Goal: Check status: Check status

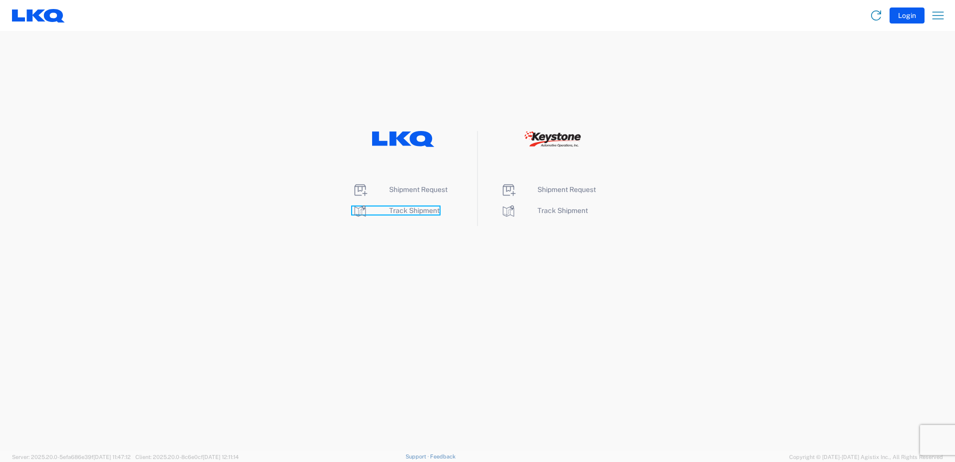
click at [402, 213] on span "Track Shipment" at bounding box center [414, 210] width 50 height 8
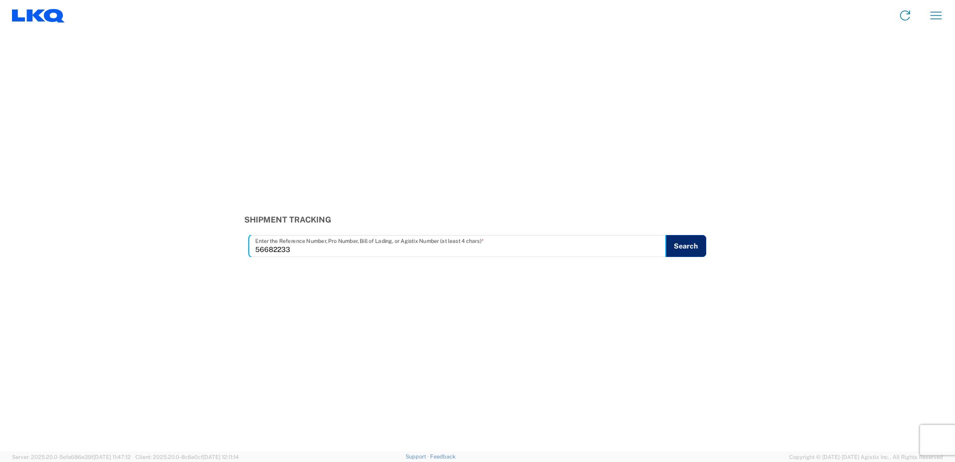
type input "56682233"
click at [694, 245] on button "Search" at bounding box center [686, 246] width 41 height 22
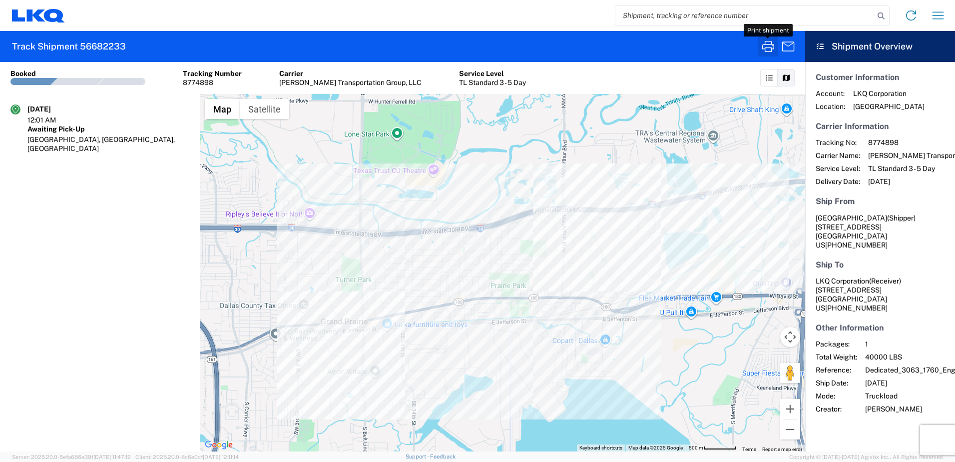
click at [766, 46] on icon "button" at bounding box center [769, 46] width 16 height 16
drag, startPoint x: 612, startPoint y: 92, endPoint x: 612, endPoint y: 99, distance: 7.5
click at [612, 92] on section "Shipment No. 56682233 Booked Tracking Number 8774898 Carrier Nolan Transportati…" at bounding box center [403, 78] width 806 height 32
